Goal: Information Seeking & Learning: Learn about a topic

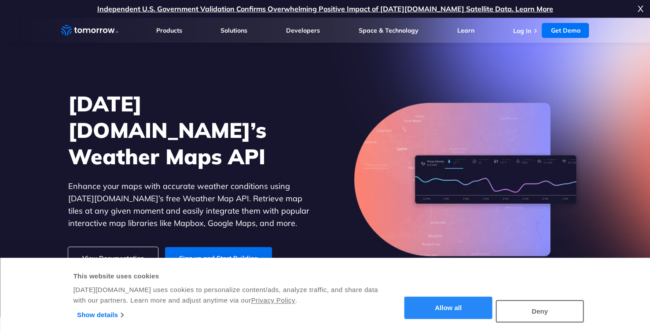
click at [443, 304] on button "Allow all" at bounding box center [449, 308] width 88 height 22
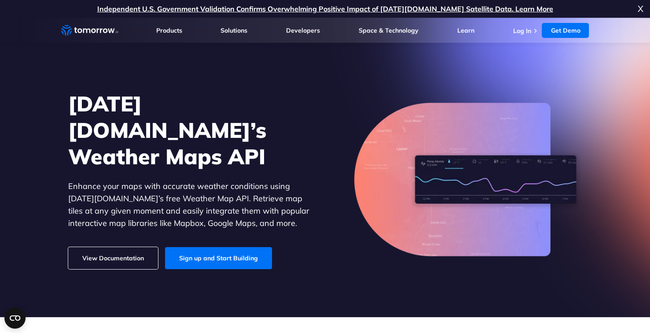
click at [144, 249] on link "View Documentation" at bounding box center [113, 258] width 90 height 22
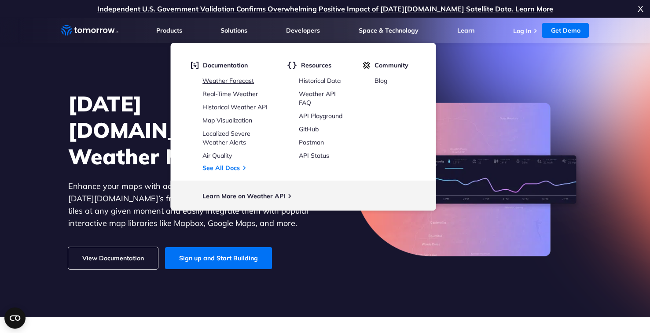
click at [245, 81] on link "Weather Forecast" at bounding box center [228, 81] width 52 height 8
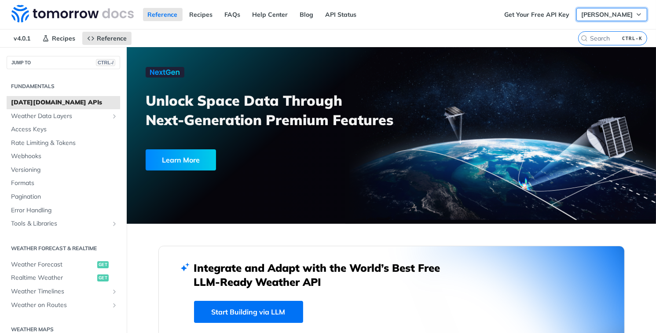
click at [596, 11] on span "[PERSON_NAME]" at bounding box center [607, 15] width 52 height 8
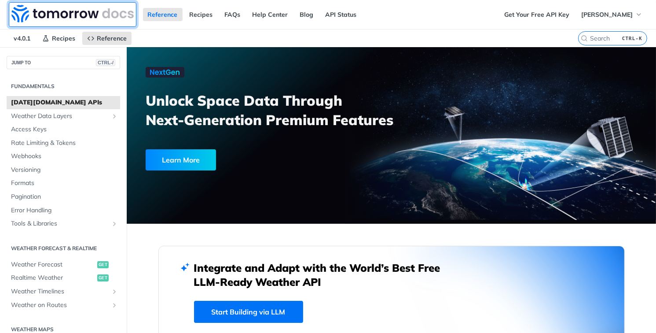
click at [63, 18] on img at bounding box center [72, 14] width 122 height 18
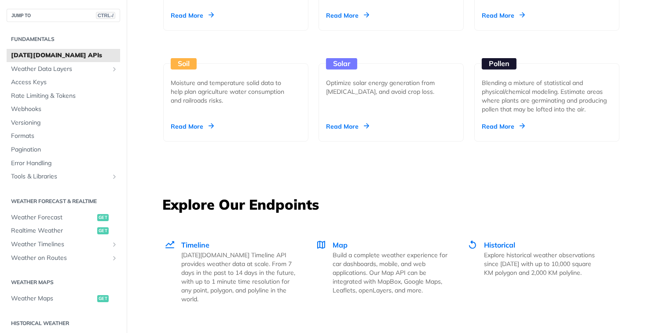
scroll to position [1056, 0]
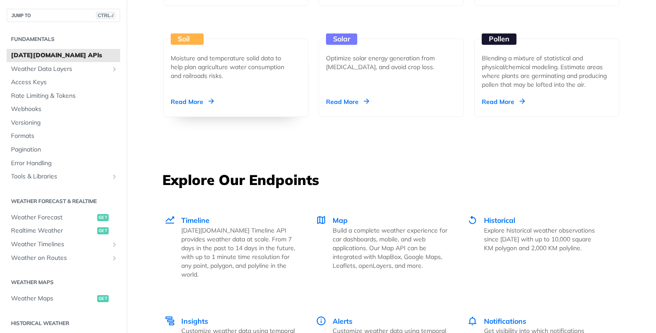
click at [267, 88] on div "Soil Moisture and temperature solid data to help plan agriculture water consump…" at bounding box center [235, 78] width 145 height 78
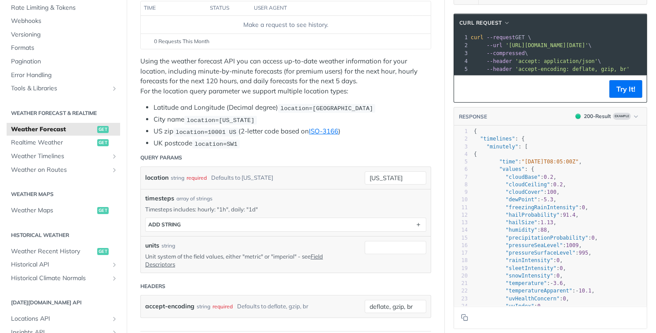
scroll to position [176, 0]
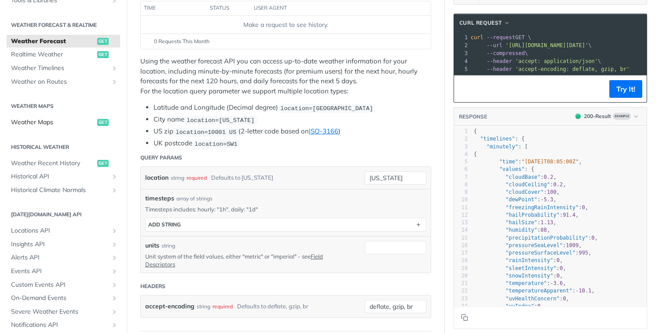
click at [58, 123] on span "Weather Maps" at bounding box center [53, 122] width 84 height 9
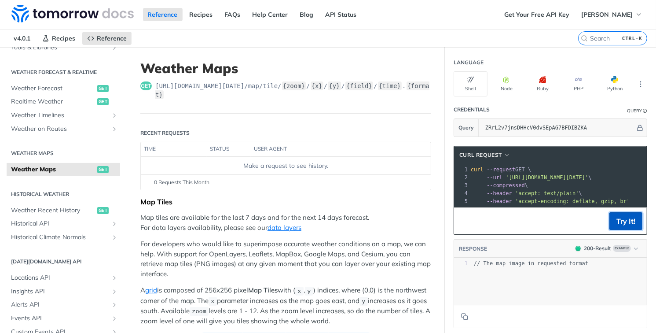
click at [624, 221] on button "Try It!" at bounding box center [626, 221] width 33 height 18
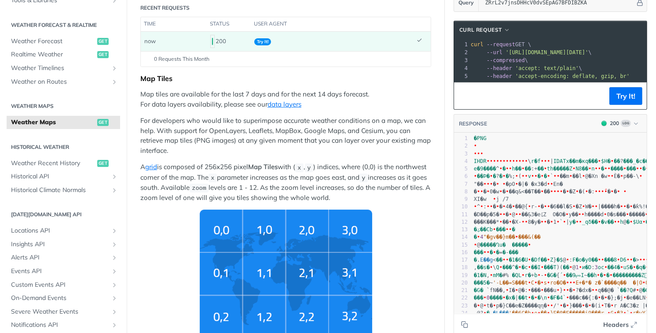
scroll to position [88, 0]
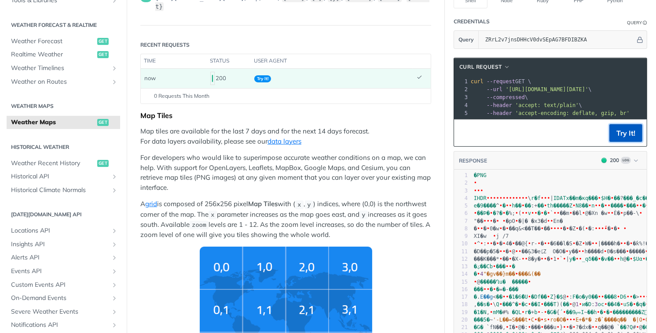
click at [625, 139] on button "Try It!" at bounding box center [626, 133] width 33 height 18
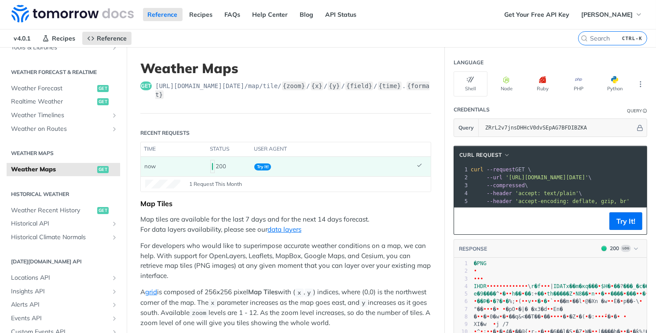
scroll to position [0, 0]
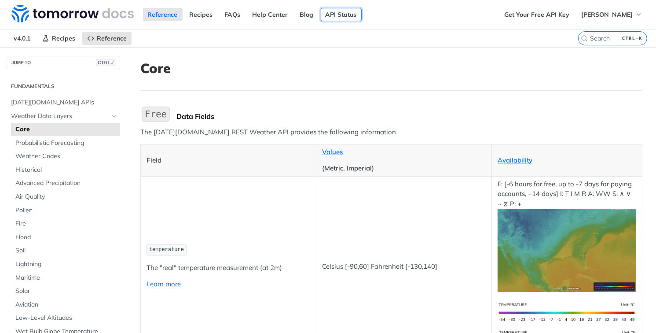
click at [321, 11] on link "API Status" at bounding box center [341, 14] width 41 height 13
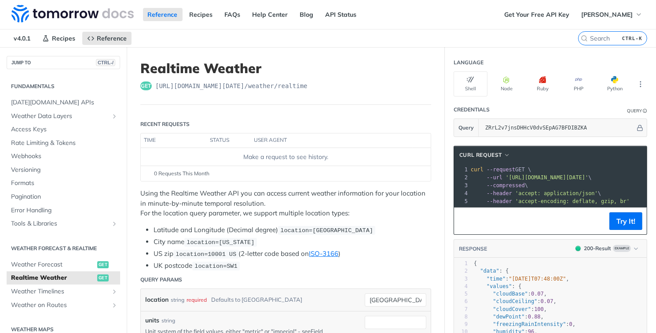
click at [301, 87] on span "[URL][DOMAIN_NAME][DATE] /weather/realtime" at bounding box center [231, 85] width 152 height 9
